Goal: Task Accomplishment & Management: Manage account settings

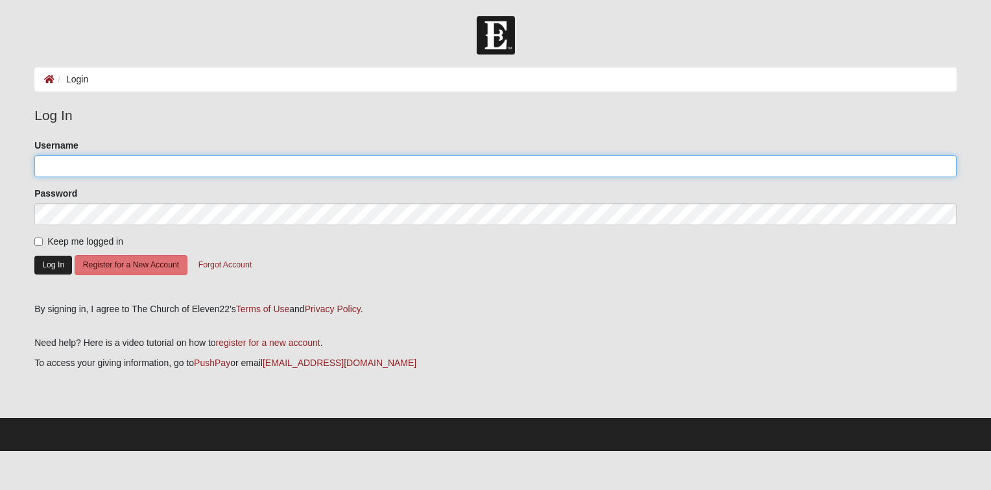
type input "bcbbdb"
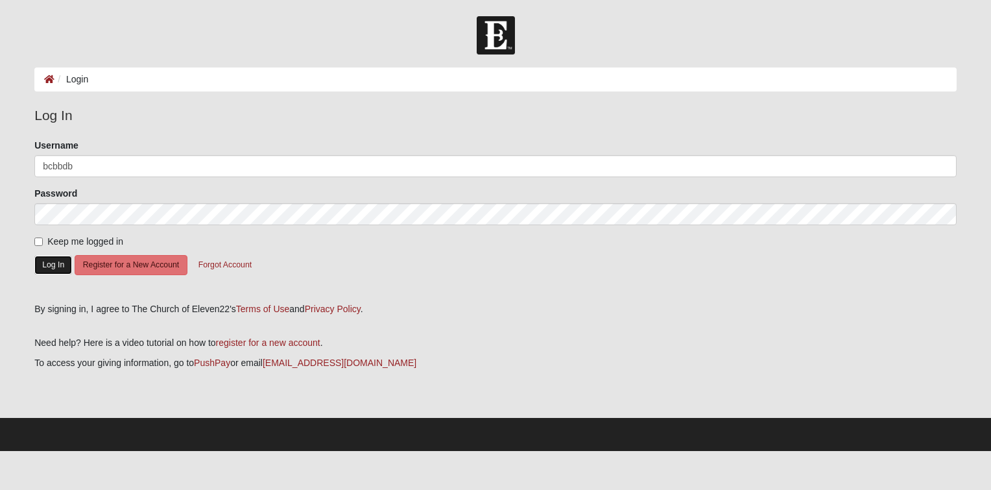
click at [58, 265] on button "Log In" at bounding box center [53, 265] width 38 height 19
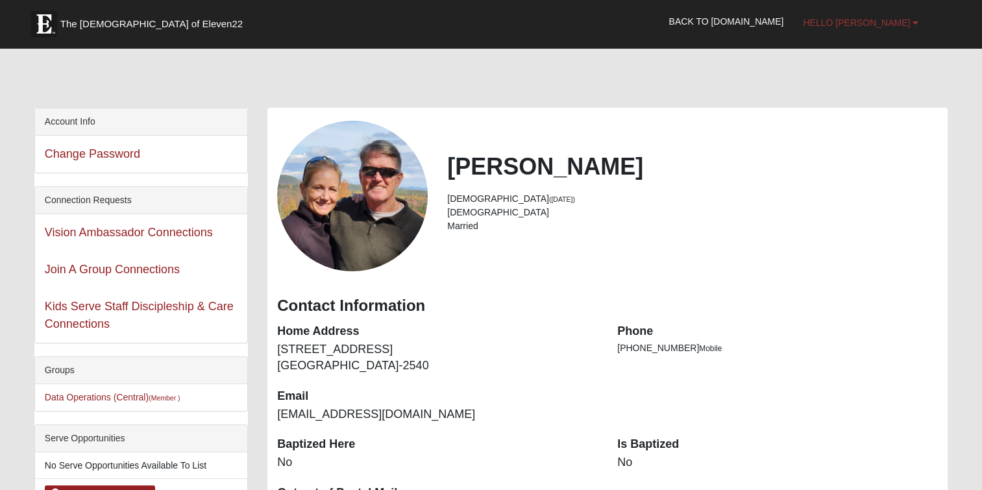
click at [880, 28] on link "Hello Brooke" at bounding box center [860, 22] width 135 height 32
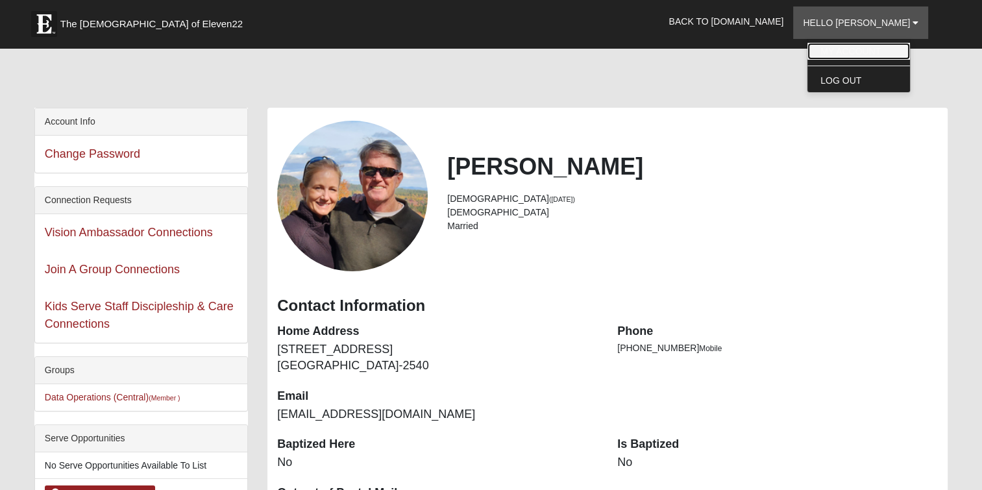
drag, startPoint x: 874, startPoint y: 54, endPoint x: 858, endPoint y: 64, distance: 18.6
click at [874, 56] on link "My Account" at bounding box center [858, 51] width 103 height 17
